Goal: Check status

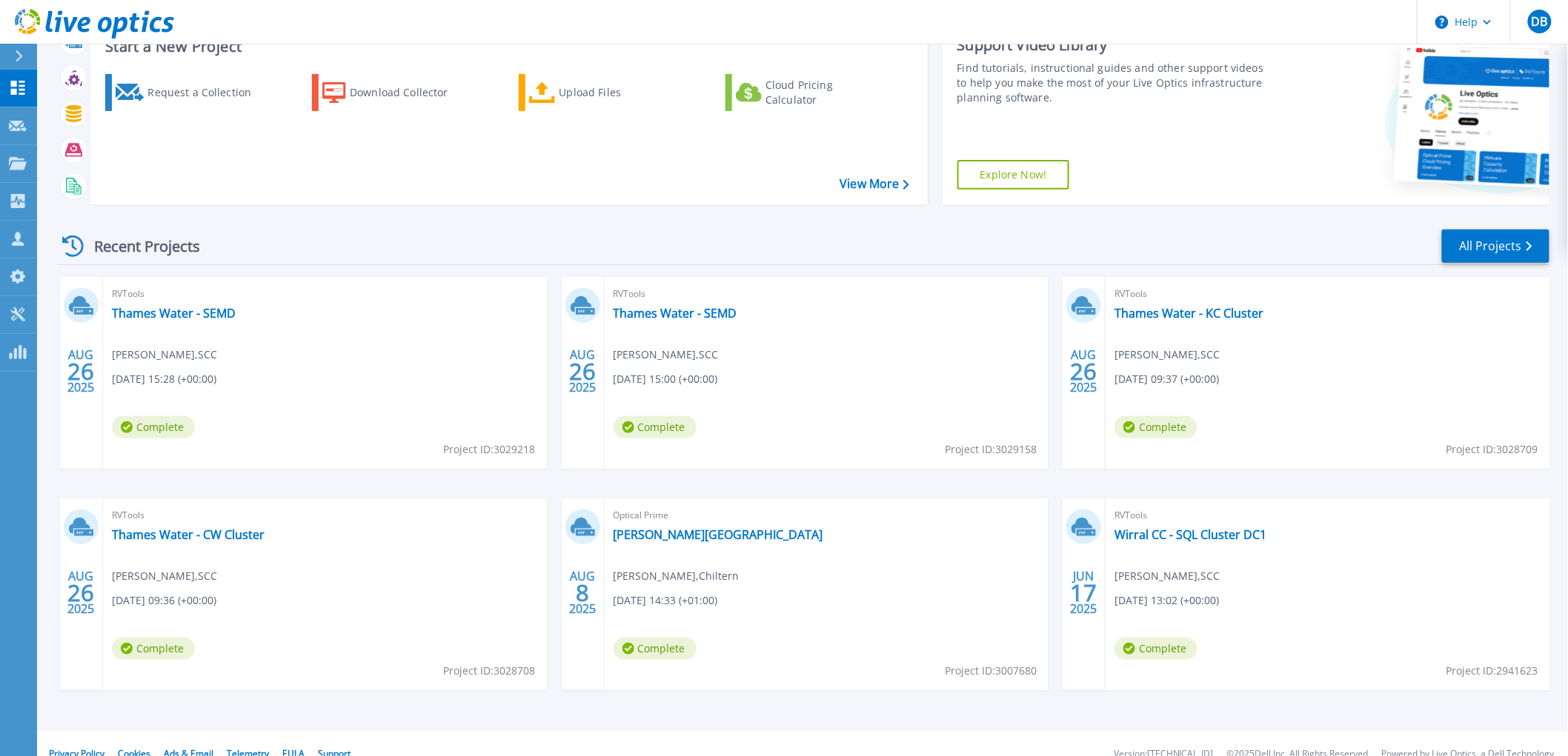
scroll to position [127, 0]
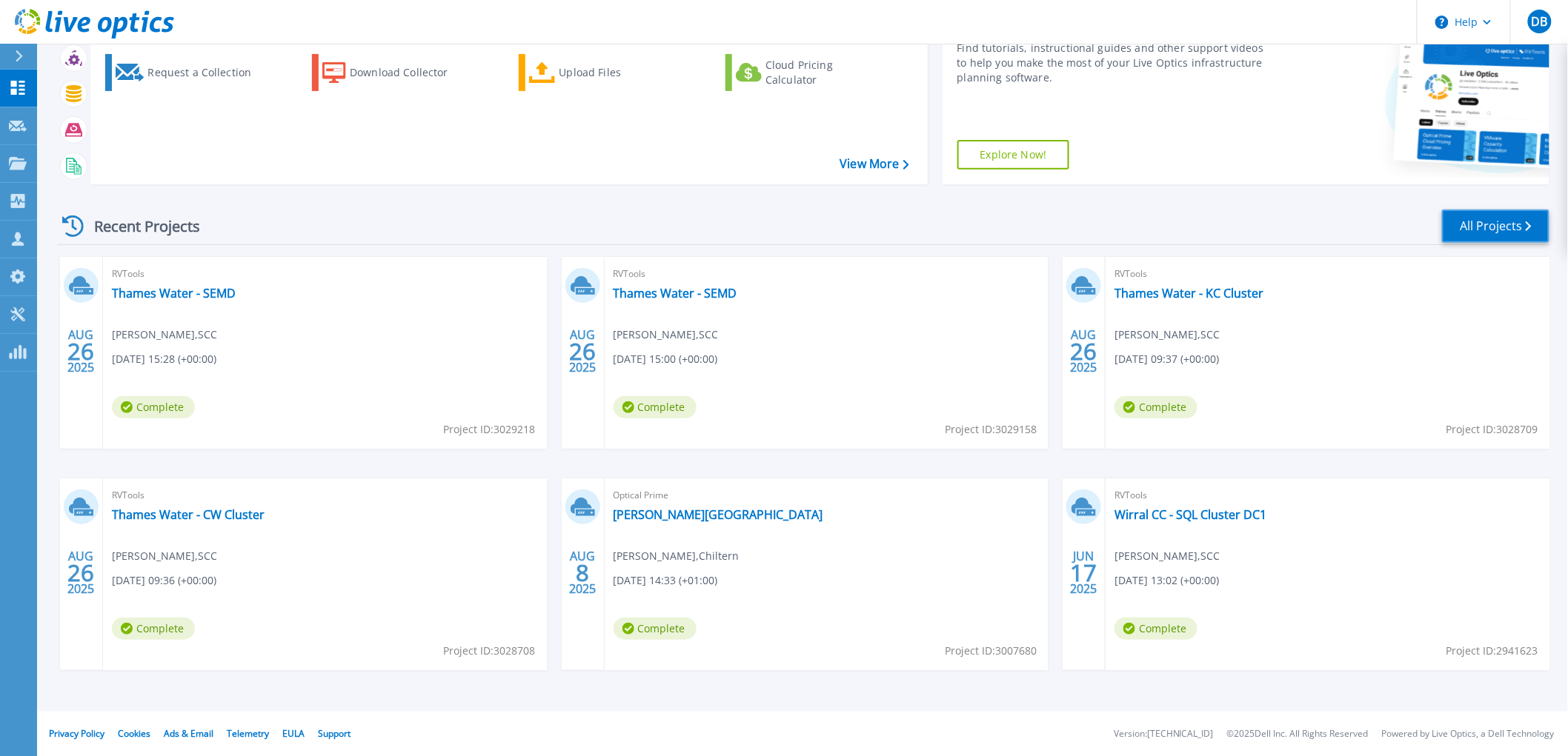
click at [1471, 223] on link "All Projects" at bounding box center [1496, 226] width 108 height 34
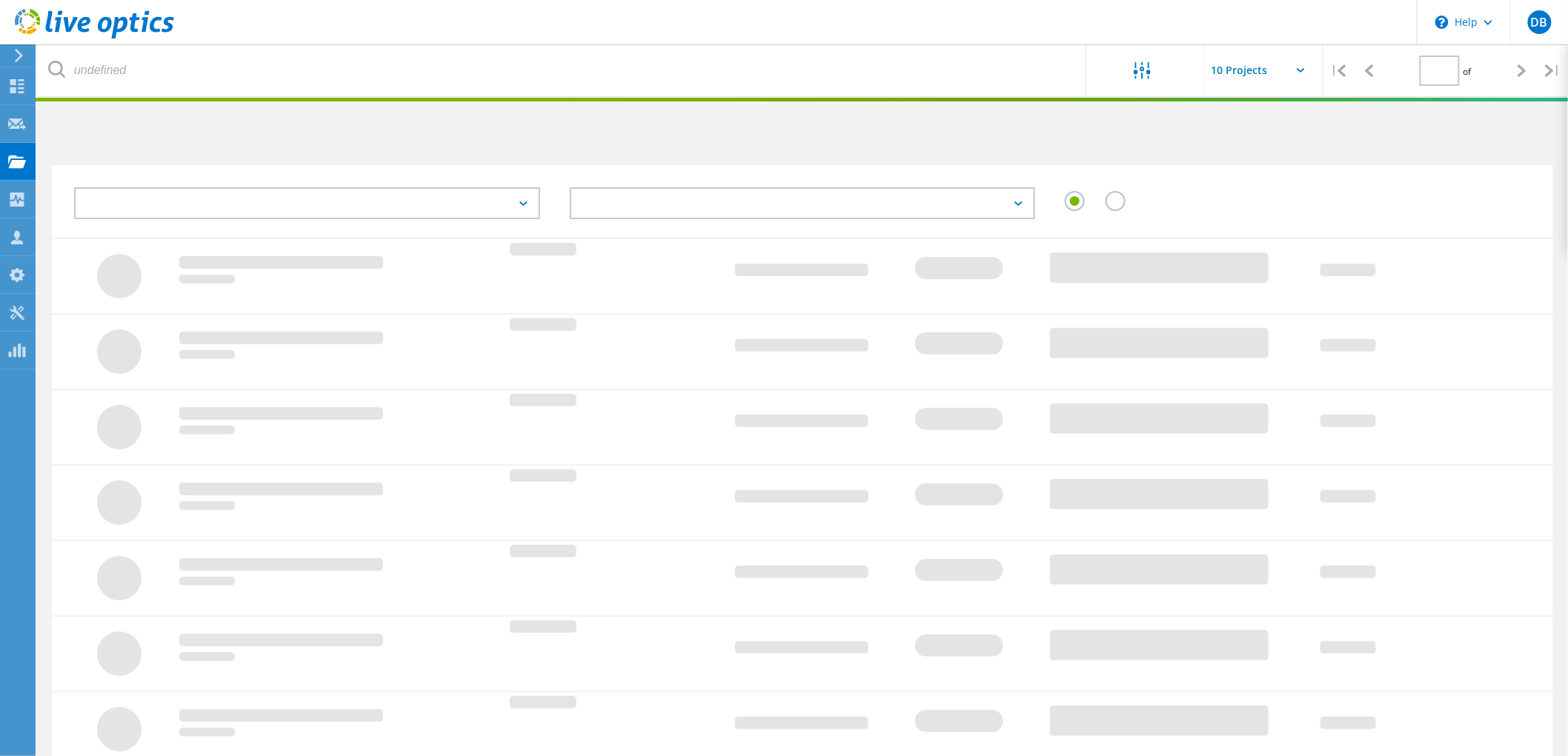
type input "3"
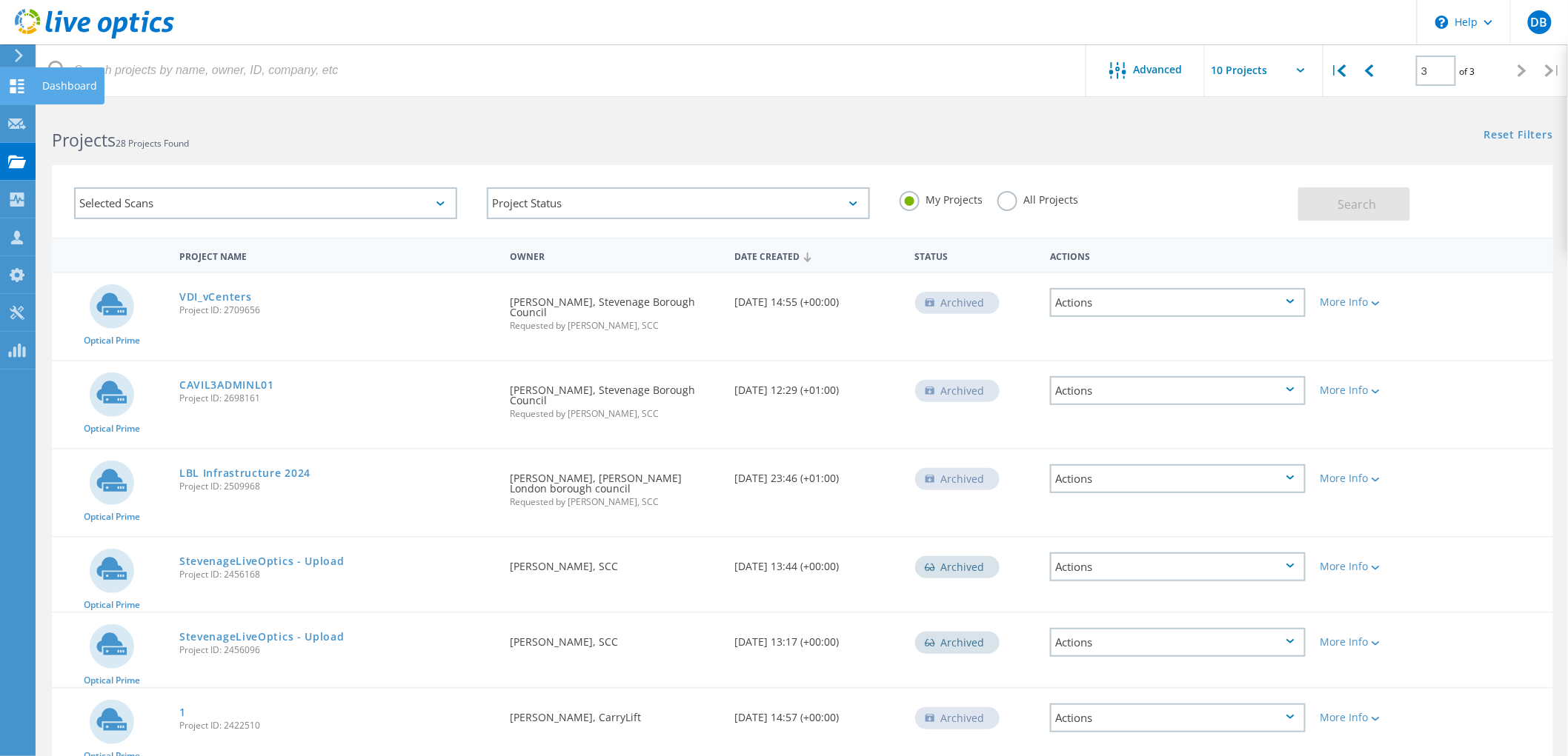
click at [17, 89] on icon at bounding box center [16, 86] width 17 height 14
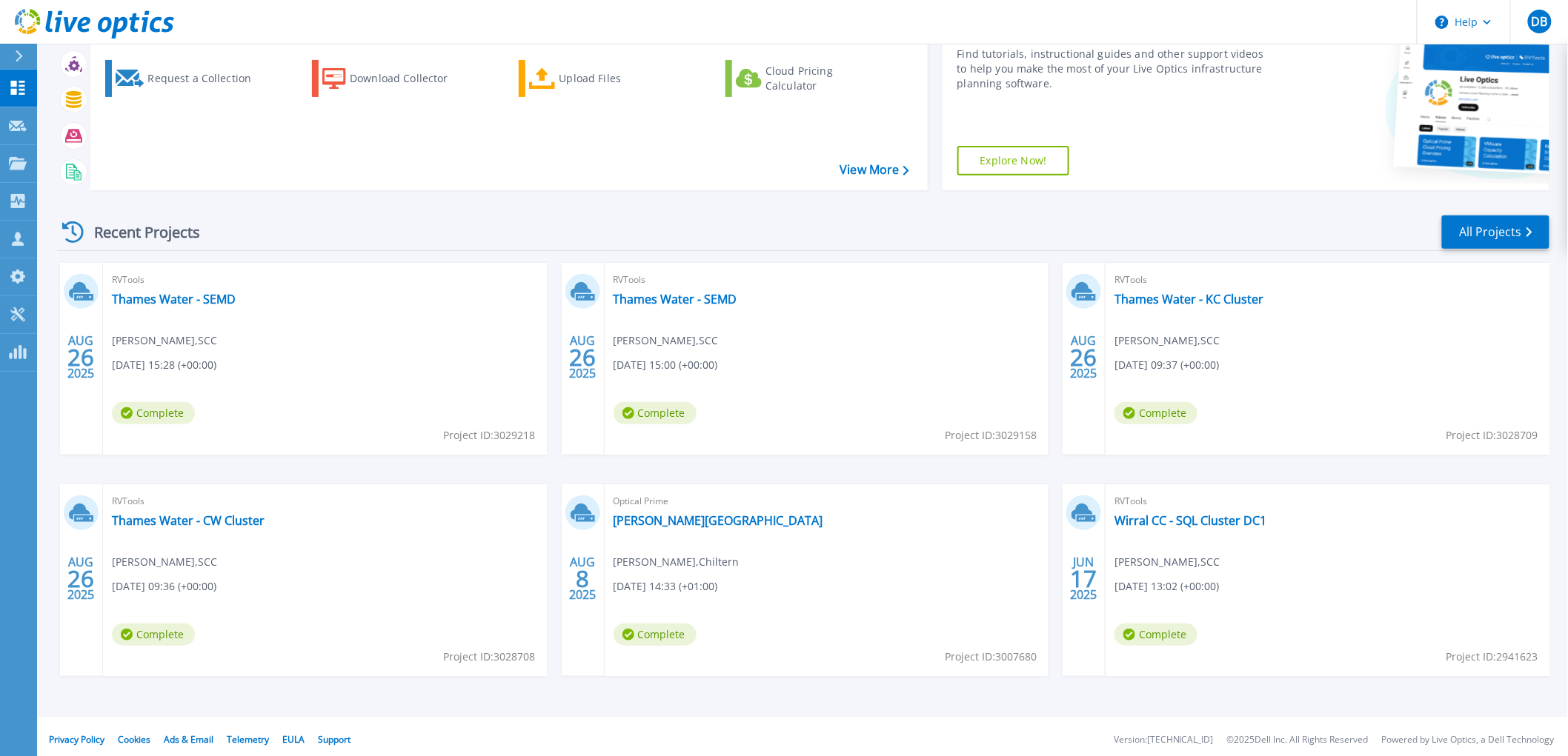
scroll to position [127, 0]
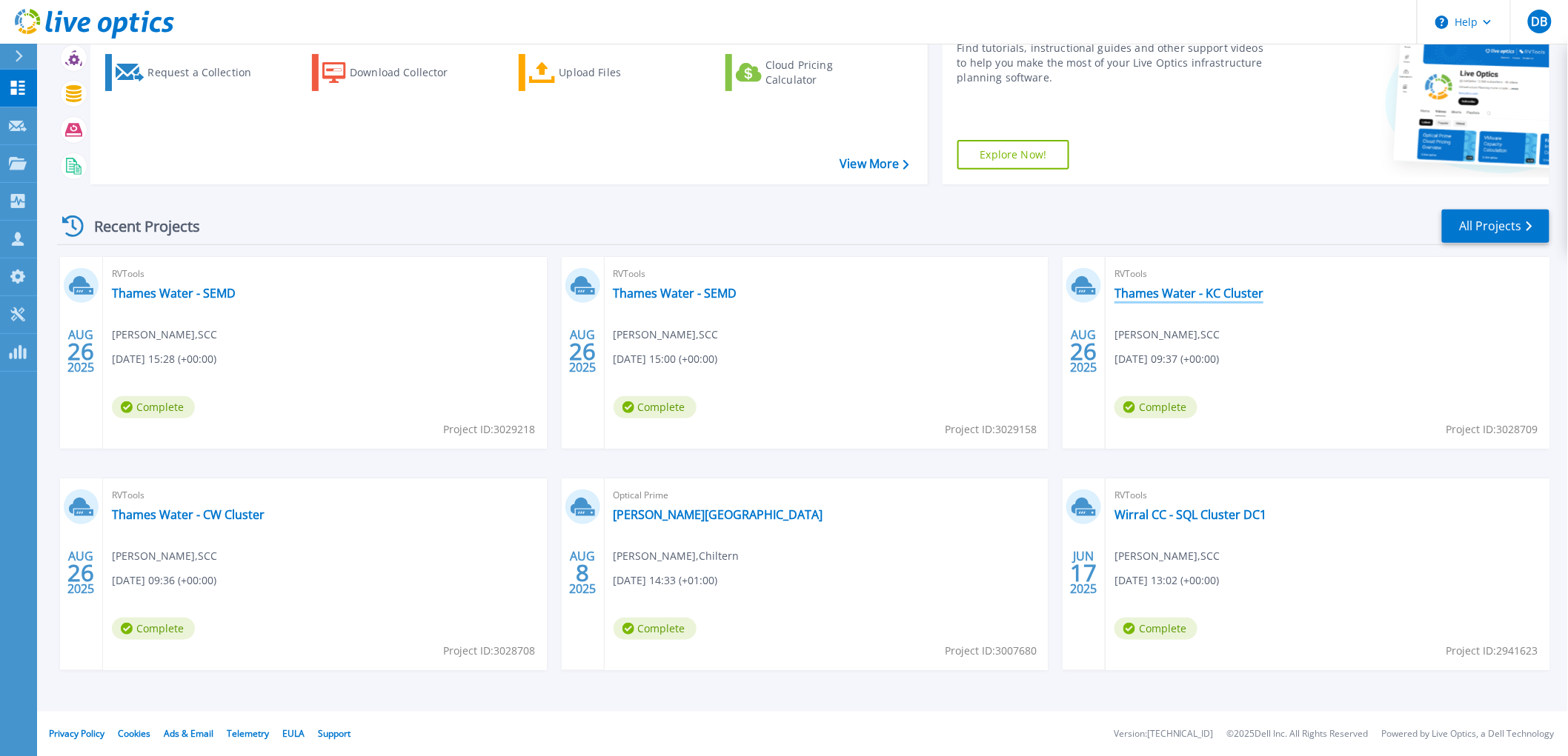
click at [1171, 290] on link "Thames Water - KC Cluster" at bounding box center [1189, 294] width 149 height 15
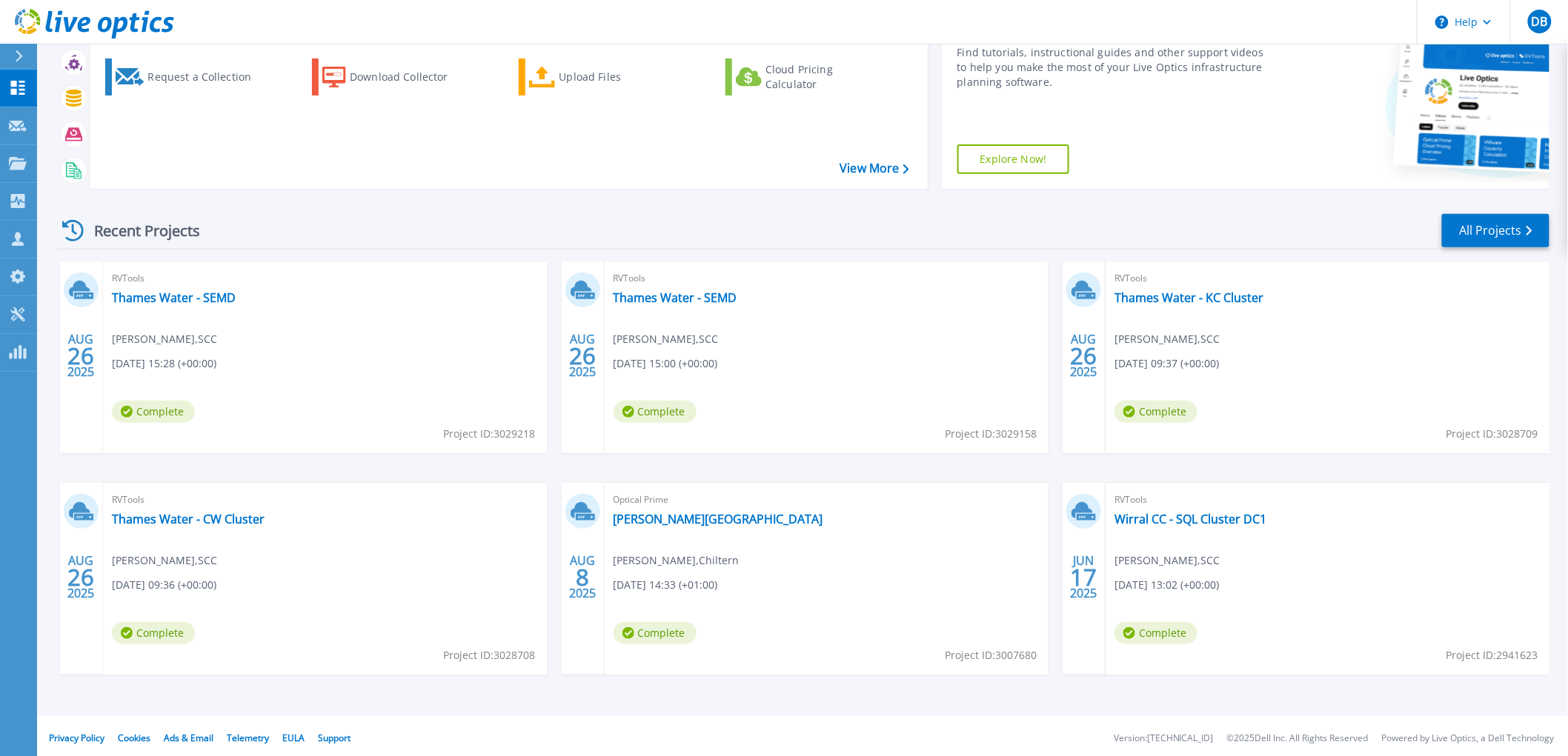
scroll to position [127, 0]
